Goal: Ask a question

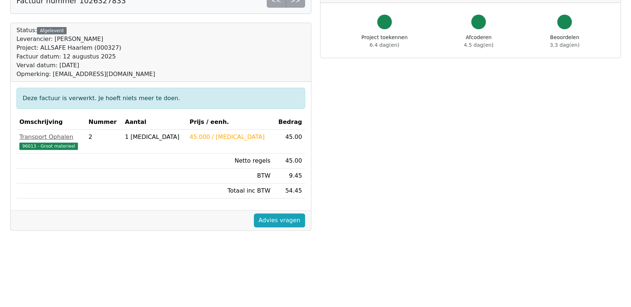
scroll to position [35, 0]
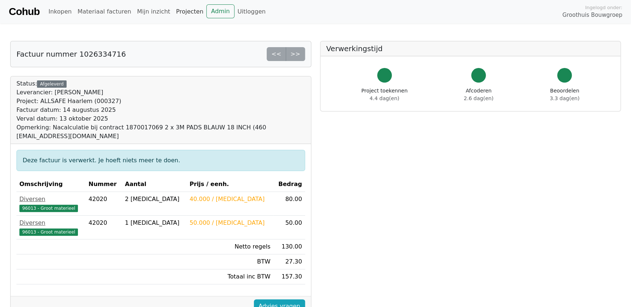
click at [174, 13] on link "Projecten" at bounding box center [189, 11] width 33 height 15
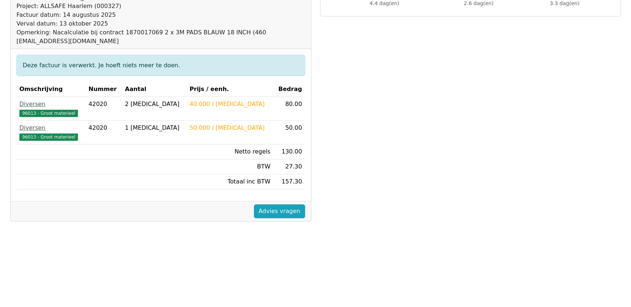
scroll to position [100, 0]
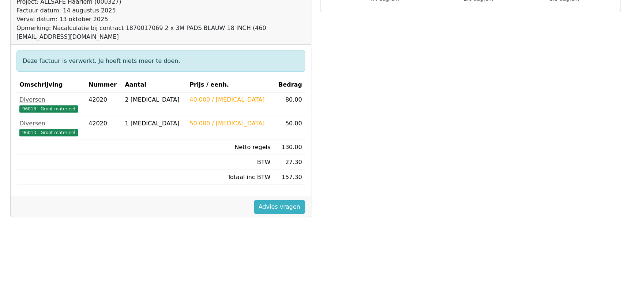
click at [293, 203] on link "Advies vragen" at bounding box center [279, 207] width 51 height 14
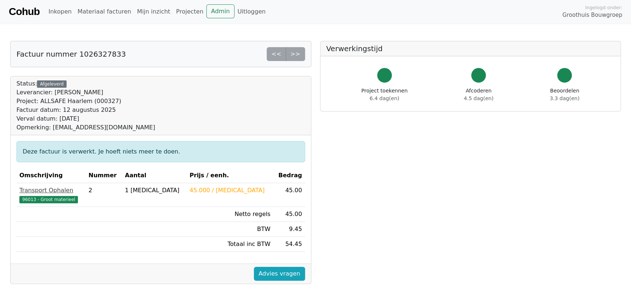
click at [45, 188] on div "Transport Ophalen" at bounding box center [50, 190] width 63 height 9
